Goal: Find specific page/section: Find specific page/section

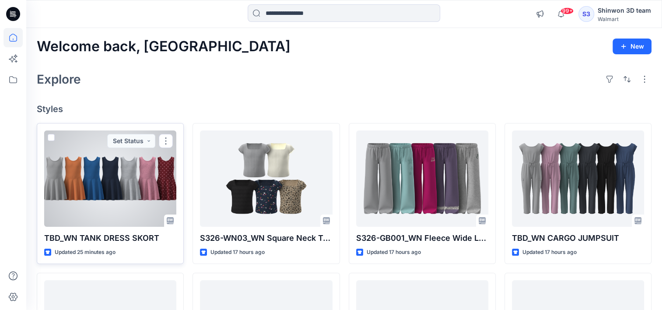
click at [129, 245] on div "TBD_WN TANK DRESS SKORT Updated 25 minutes ago Set Status" at bounding box center [110, 193] width 147 height 141
click at [117, 234] on p "TBD_WN TANK DRESS SKORT" at bounding box center [110, 238] width 132 height 12
click at [108, 199] on div at bounding box center [110, 178] width 132 height 96
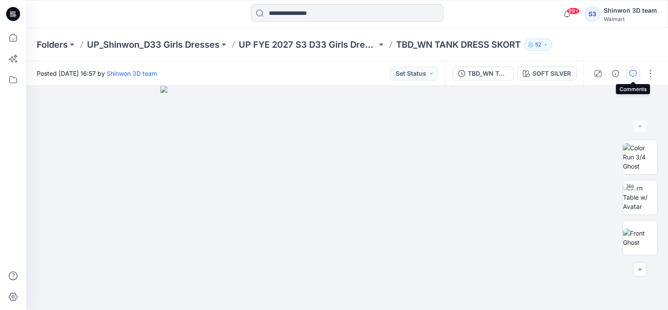
click at [633, 73] on icon "button" at bounding box center [633, 73] width 7 height 7
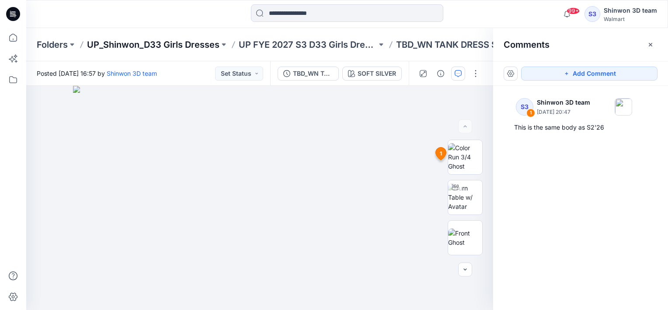
click at [204, 43] on p "UP_Shinwon_D33 Girls Dresses" at bounding box center [153, 44] width 133 height 12
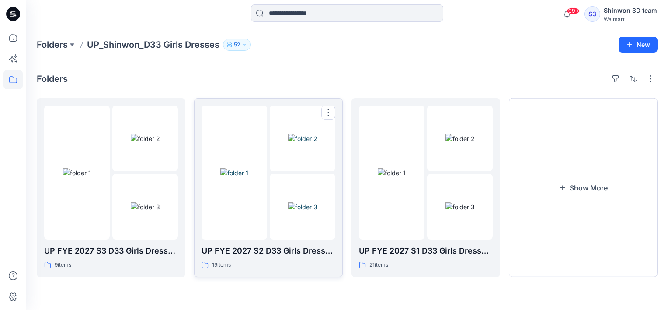
click at [269, 255] on p "UP FYE 2027 S2 D33 Girls Dresses Shinwon" at bounding box center [269, 251] width 134 height 12
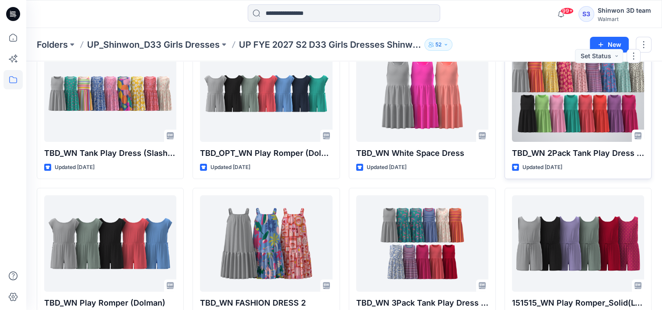
scroll to position [262, 0]
